Goal: Contribute content: Contribute content

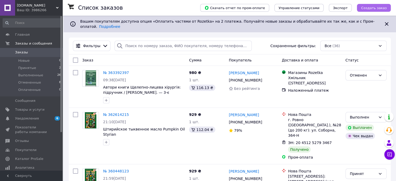
click at [372, 8] on span "Создать заказ" at bounding box center [374, 8] width 26 height 4
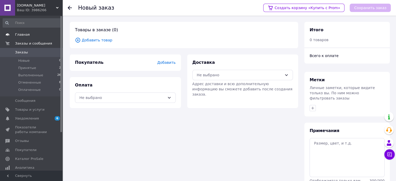
click at [22, 34] on span "Главная" at bounding box center [22, 34] width 15 height 5
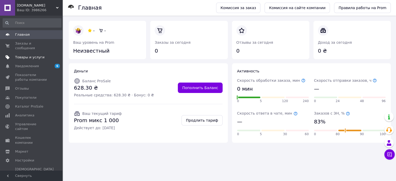
click at [28, 55] on span "Товары и услуги" at bounding box center [29, 57] width 29 height 5
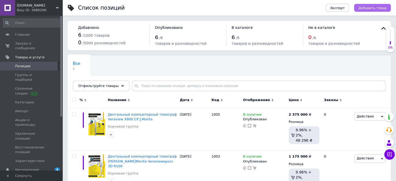
click at [384, 9] on span "Добавить товар" at bounding box center [373, 8] width 28 height 4
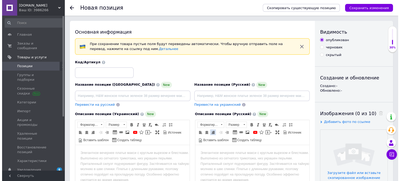
scroll to position [52, 0]
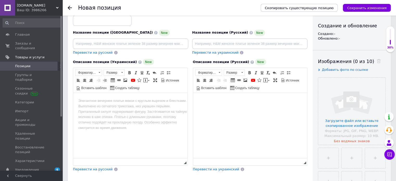
click at [198, 100] on html at bounding box center [250, 101] width 114 height 16
drag, startPoint x: 198, startPoint y: 100, endPoint x: 195, endPoint y: 97, distance: 4.1
click at [195, 97] on html at bounding box center [250, 101] width 114 height 16
drag, startPoint x: 203, startPoint y: 96, endPoint x: 198, endPoint y: 99, distance: 5.5
click at [198, 99] on html at bounding box center [250, 101] width 114 height 16
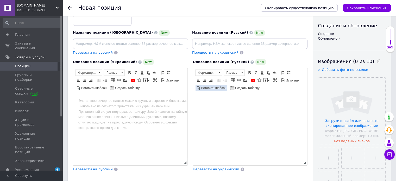
click at [212, 87] on span "Вставить шаблон" at bounding box center [214, 88] width 26 height 4
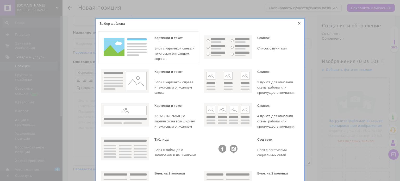
click at [135, 51] on img at bounding box center [125, 46] width 48 height 23
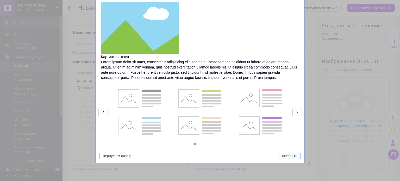
scroll to position [35, 0]
click at [288, 154] on button "Вставить" at bounding box center [290, 156] width 22 height 6
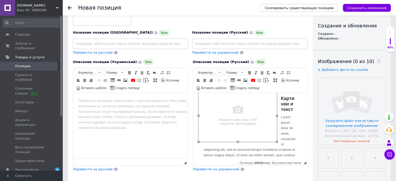
click at [244, 119] on img "Визуальный текстовый редактор, 957B8972-27BA-4AD6-B591-B8EDE62866C8" at bounding box center [237, 115] width 79 height 53
click at [242, 118] on img "Визуальный текстовый редактор, 957B8972-27BA-4AD6-B591-B8EDE62866C8" at bounding box center [237, 115] width 79 height 53
select select
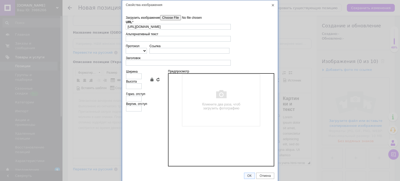
scroll to position [0, 0]
click at [173, 18] on input"] "Загрузить изображение" at bounding box center [189, 17] width 59 height 5
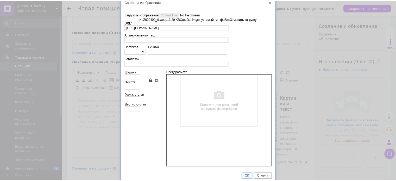
scroll to position [4, 0]
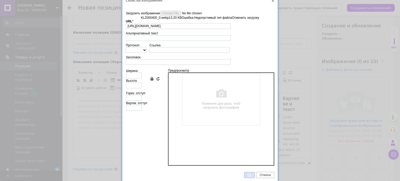
click at [250, 173] on span "ОК" at bounding box center [249, 175] width 10 height 4
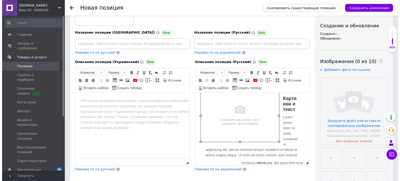
scroll to position [5, 0]
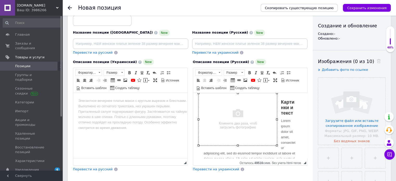
click at [234, 120] on img "Визуальный текстовый редактор, 957B8972-27BA-4AD6-B591-B8EDE62866C8" at bounding box center [237, 119] width 79 height 53
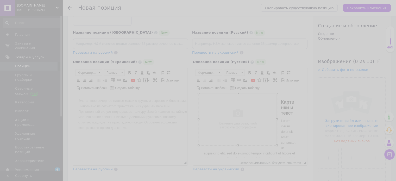
type input "[URL][DOMAIN_NAME]"
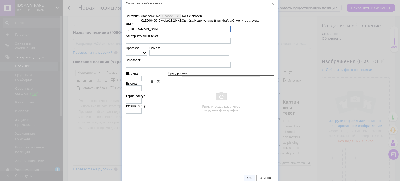
scroll to position [0, 0]
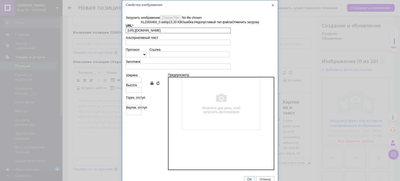
drag, startPoint x: 272, startPoint y: 2, endPoint x: 271, endPoint y: 5, distance: 3.2
click at [272, 2] on div "Свойства изображения" at bounding box center [200, 4] width 156 height 9
click at [272, 6] on link "X" at bounding box center [273, 5] width 5 height 5
